Goal: Check status: Check status

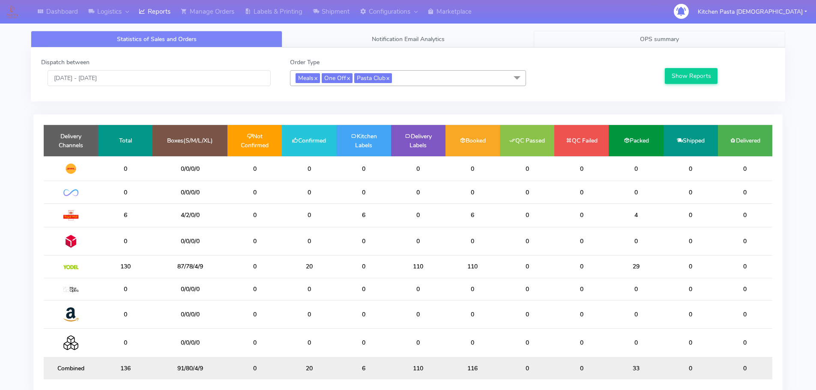
click at [657, 42] on span "OPS summary" at bounding box center [659, 39] width 39 height 8
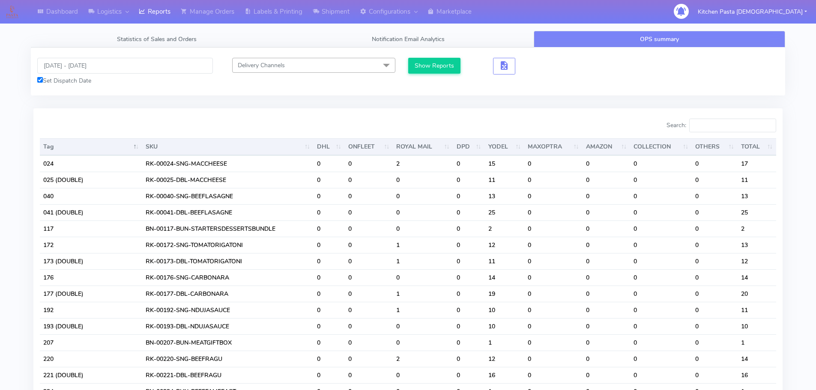
click at [161, 51] on div "13/08/2025 - 13/08/2025 Set Dispatch Date Delivery Channels Select All DHL OnFl…" at bounding box center [408, 72] width 754 height 48
click at [143, 66] on input "[DATE] - [DATE]" at bounding box center [125, 66] width 176 height 16
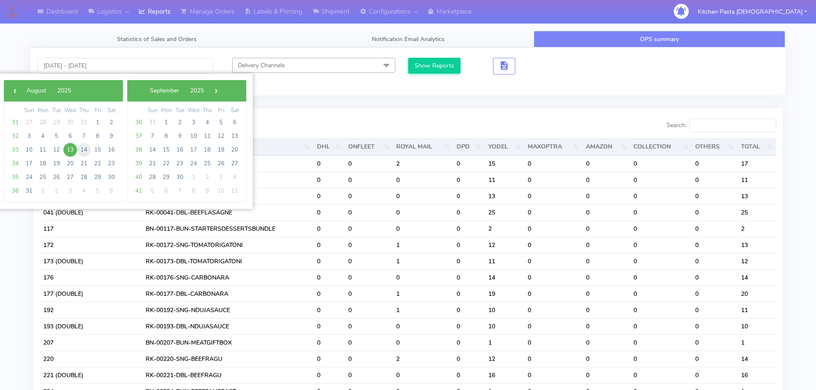
click at [81, 152] on span "14" at bounding box center [84, 150] width 14 height 14
type input "14/08/2025 - 14/08/2025"
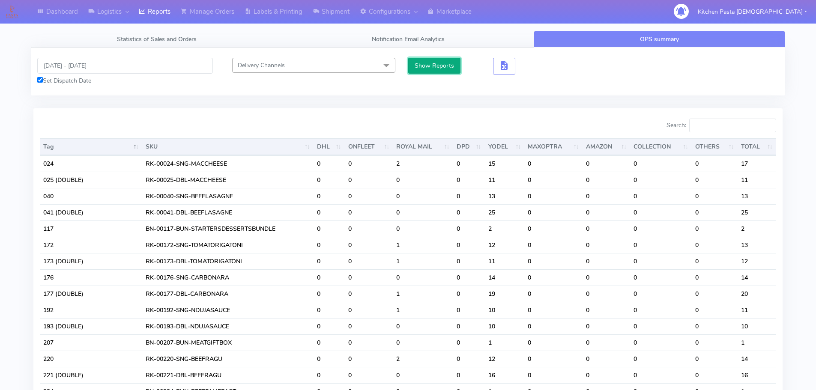
drag, startPoint x: 420, startPoint y: 60, endPoint x: 430, endPoint y: 60, distance: 10.3
click at [421, 60] on button "Show Reports" at bounding box center [434, 66] width 53 height 16
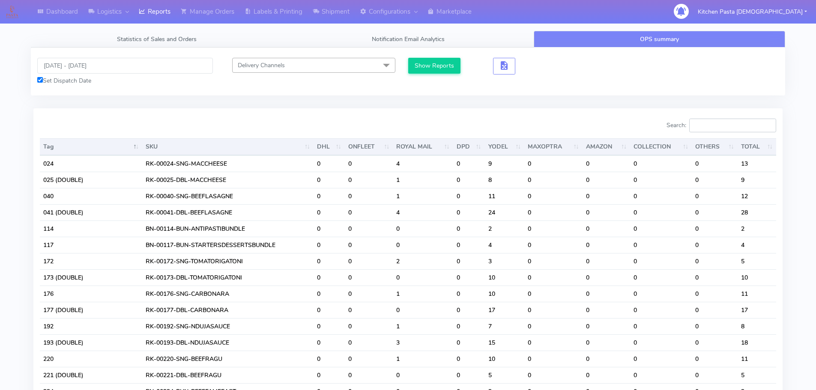
click at [724, 124] on input "Search:" at bounding box center [732, 126] width 87 height 14
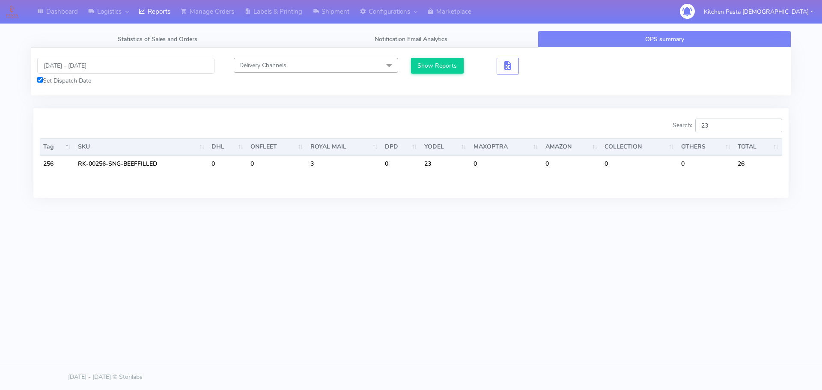
type input "239"
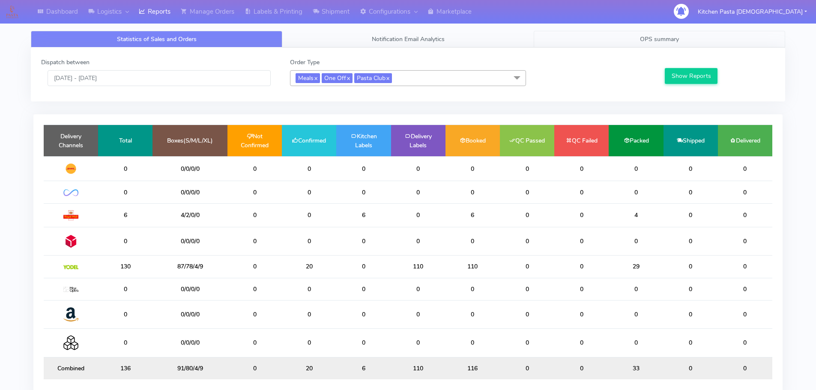
click at [669, 35] on span "OPS summary" at bounding box center [659, 39] width 39 height 8
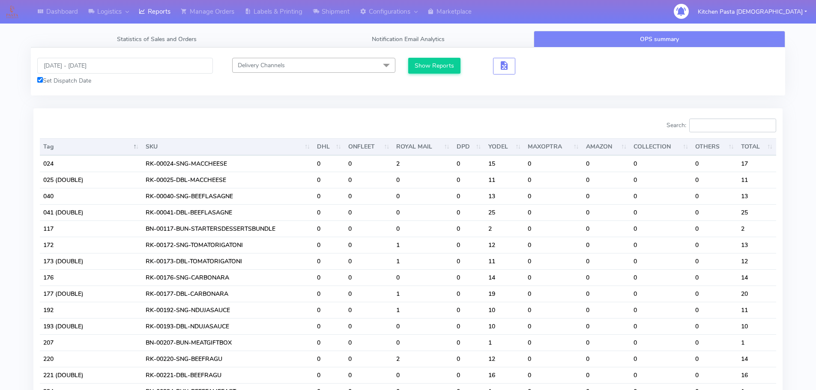
click at [730, 125] on input "Search:" at bounding box center [732, 126] width 87 height 14
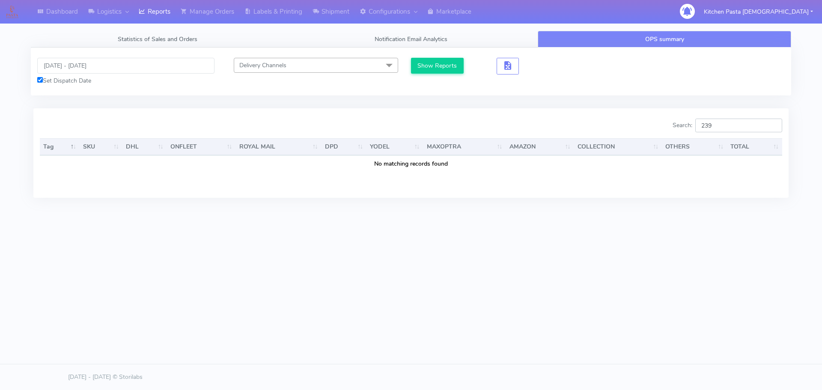
type input "239"
